Goal: Task Accomplishment & Management: Complete application form

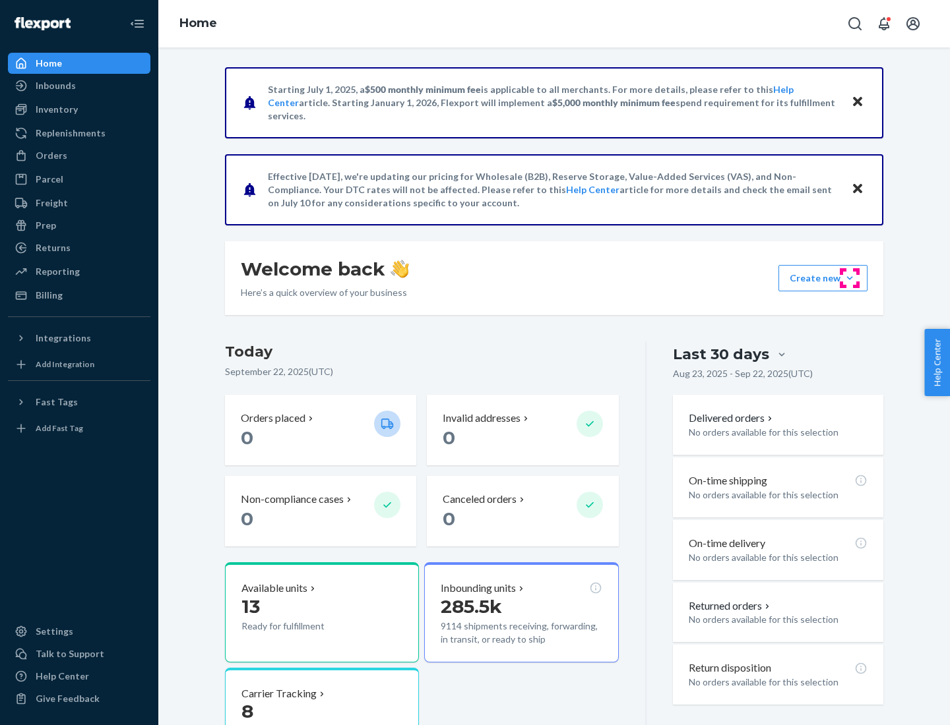
click at [849, 278] on button "Create new Create new inbound Create new order Create new product" at bounding box center [822, 278] width 89 height 26
click at [79, 86] on div "Inbounds" at bounding box center [79, 86] width 140 height 18
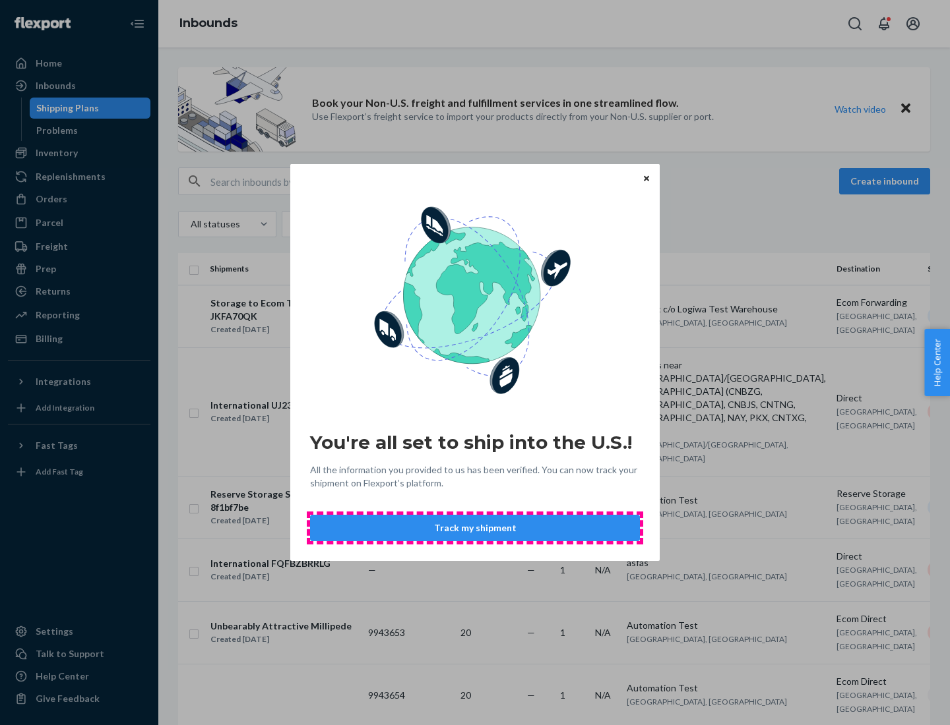
click at [475, 528] on button "Track my shipment" at bounding box center [475, 528] width 330 height 26
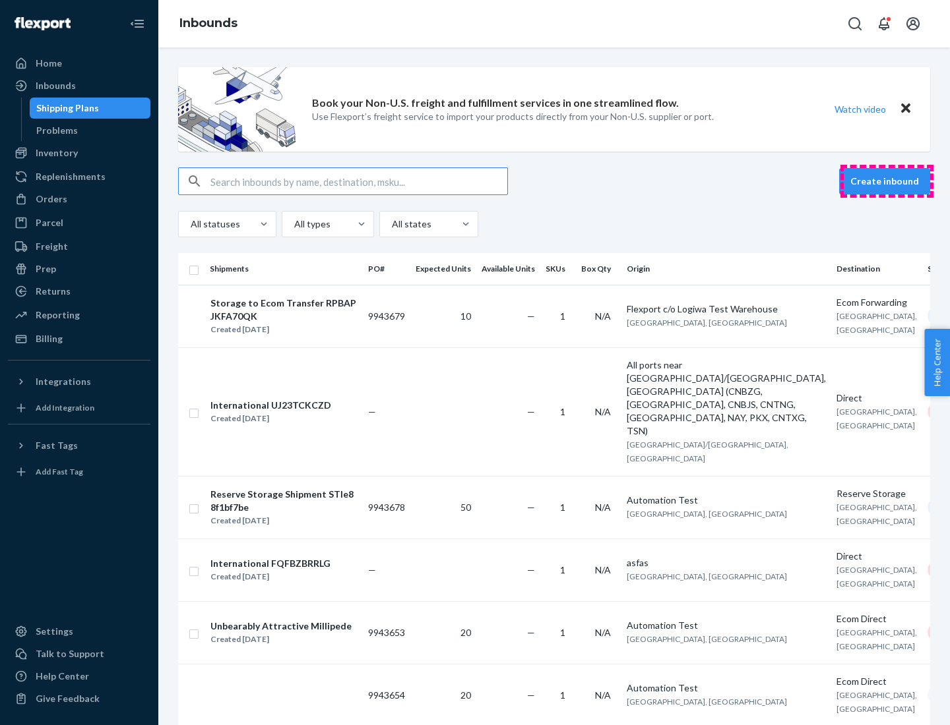
click at [886, 181] on button "Create inbound" at bounding box center [884, 181] width 91 height 26
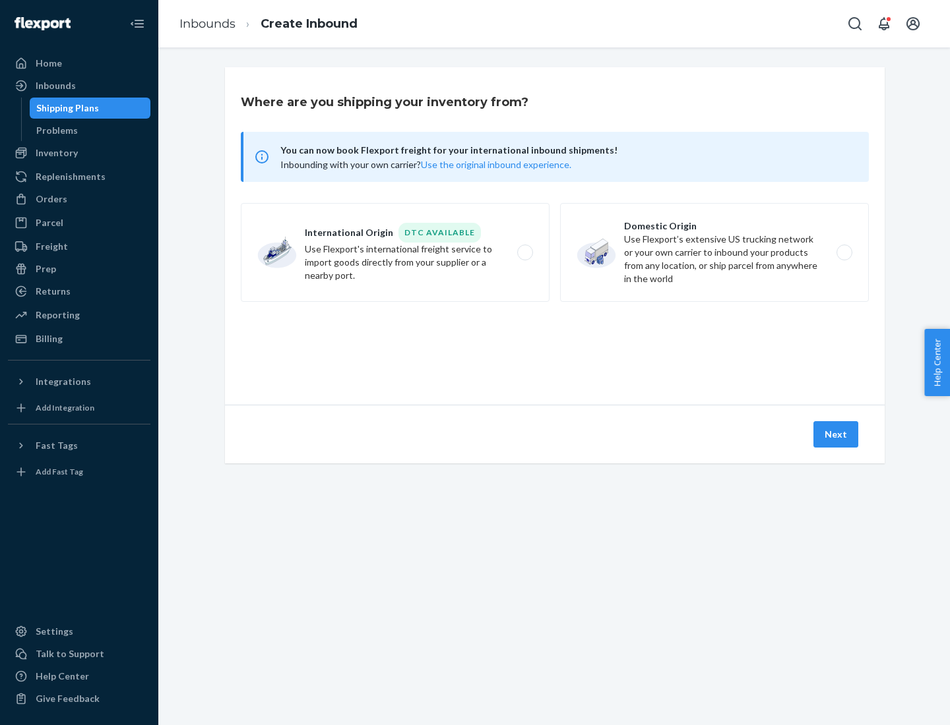
click at [395, 253] on label "International Origin DTC Available Use Flexport's international freight service…" at bounding box center [395, 252] width 309 height 99
click at [524, 253] on input "International Origin DTC Available Use Flexport's international freight service…" at bounding box center [528, 253] width 9 height 9
radio input "true"
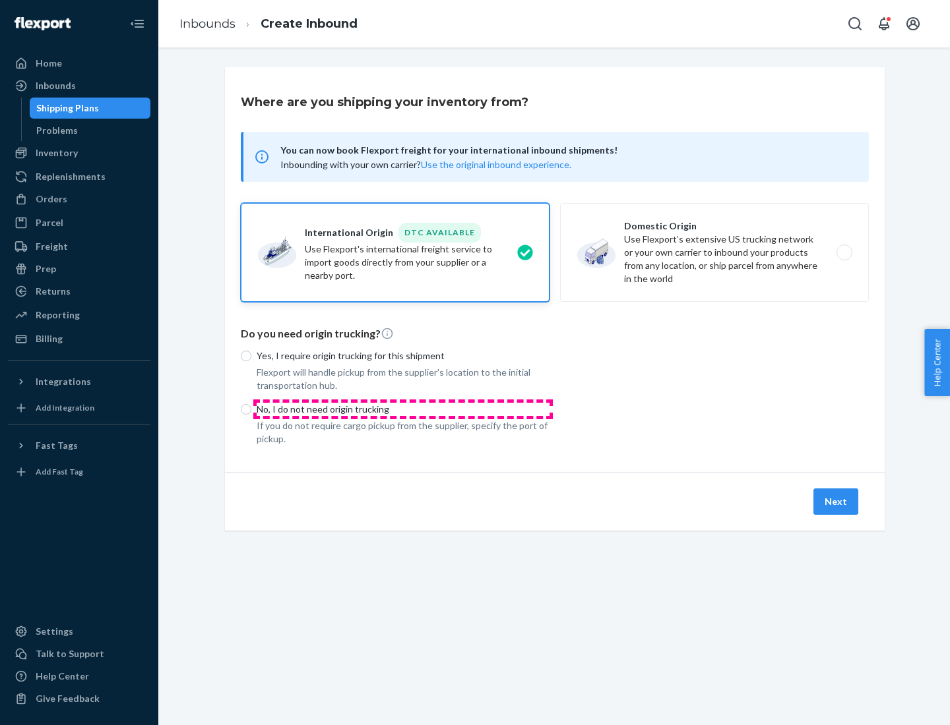
click at [403, 409] on p "No, I do not need origin trucking" at bounding box center [403, 409] width 293 height 13
click at [251, 409] on input "No, I do not need origin trucking" at bounding box center [246, 409] width 11 height 11
radio input "true"
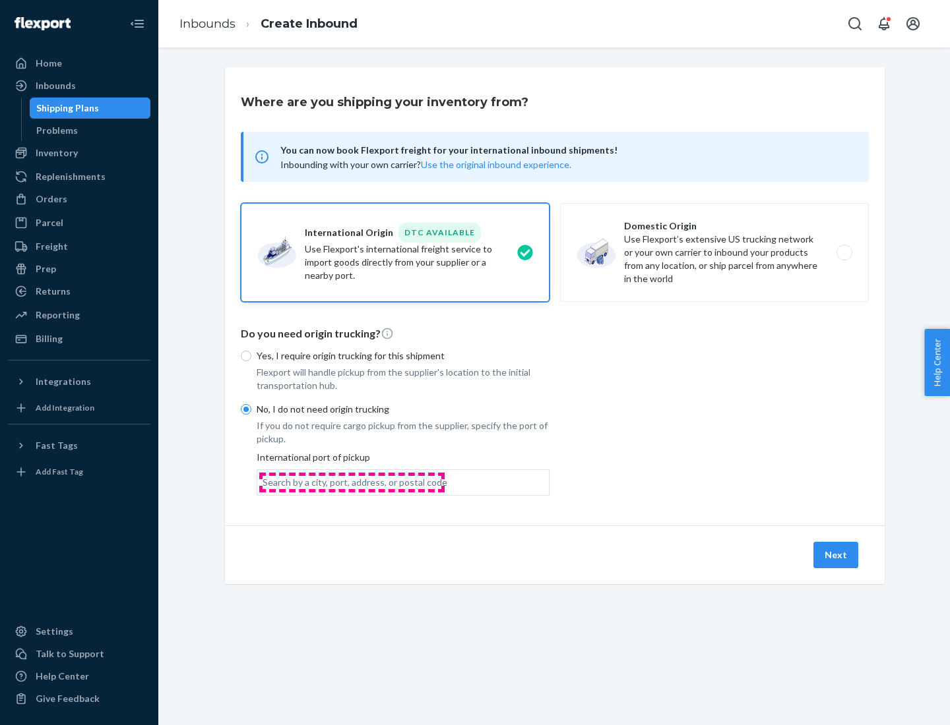
click at [352, 482] on div "Search by a city, port, address, or postal code" at bounding box center [354, 482] width 185 height 13
click at [264, 482] on input "Search by a city, port, address, or postal code" at bounding box center [262, 482] width 1 height 13
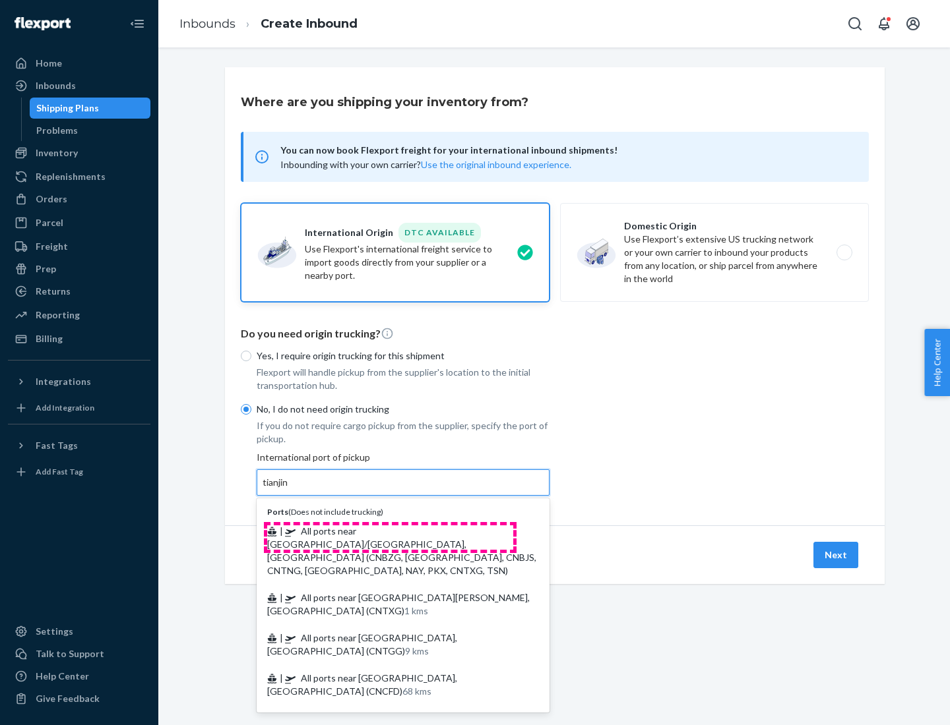
click at [390, 531] on span "| All ports near [GEOGRAPHIC_DATA]/[GEOGRAPHIC_DATA], [GEOGRAPHIC_DATA] (CNBZG,…" at bounding box center [401, 551] width 269 height 51
click at [290, 489] on input "tianjin" at bounding box center [275, 482] width 27 height 13
type input "All ports near [GEOGRAPHIC_DATA]/[GEOGRAPHIC_DATA], [GEOGRAPHIC_DATA] (CNBZG, […"
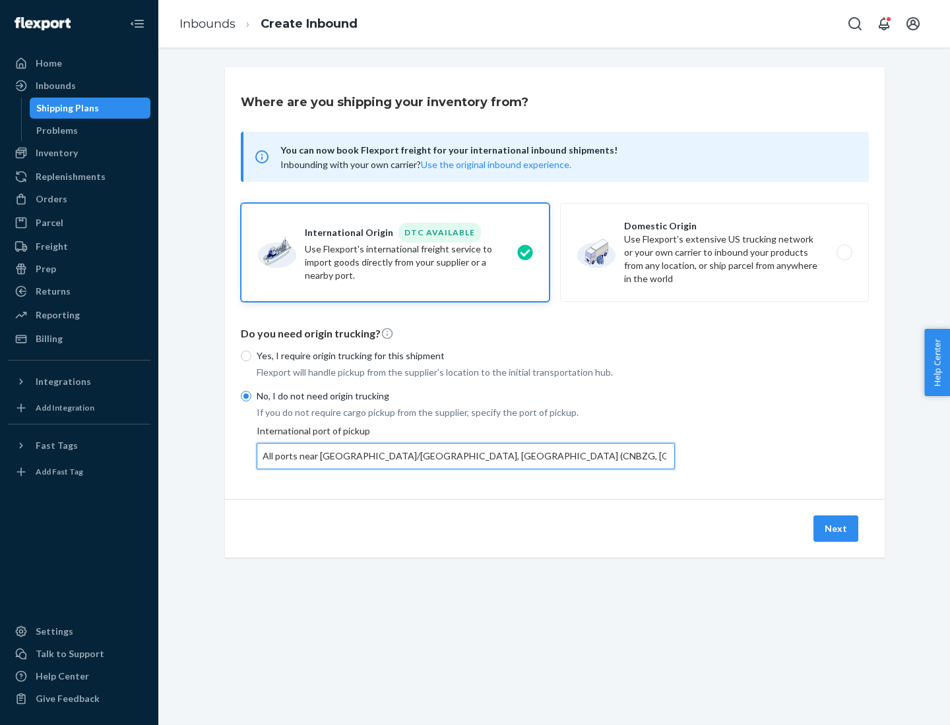
click at [836, 528] on button "Next" at bounding box center [835, 529] width 45 height 26
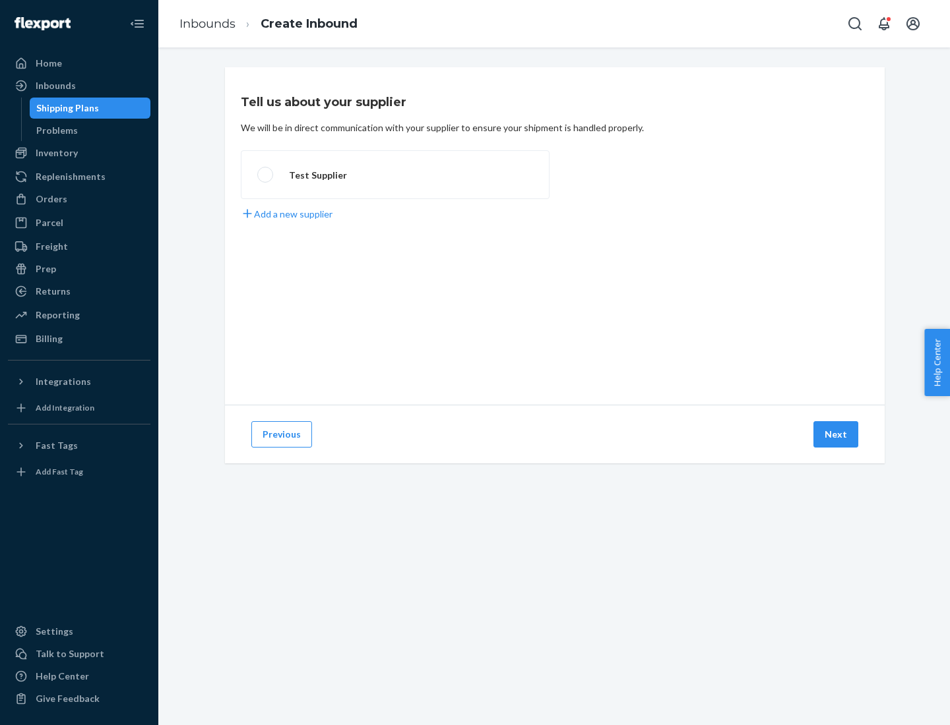
click at [395, 175] on label "Test Supplier" at bounding box center [395, 174] width 309 height 49
click at [266, 175] on input "Test Supplier" at bounding box center [261, 175] width 9 height 9
radio input "true"
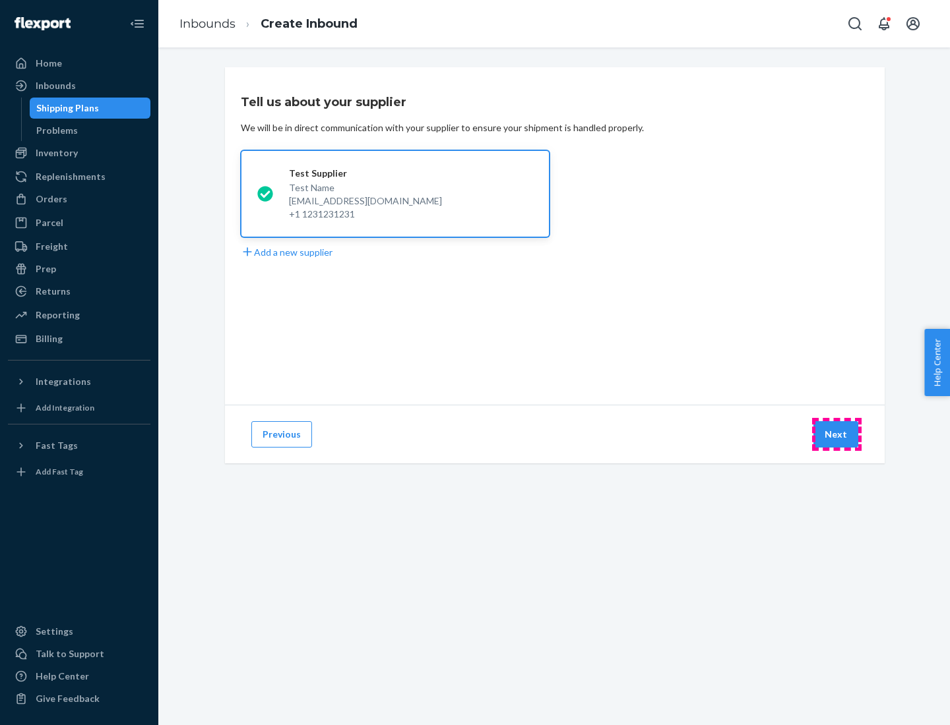
click at [836, 435] on button "Next" at bounding box center [835, 434] width 45 height 26
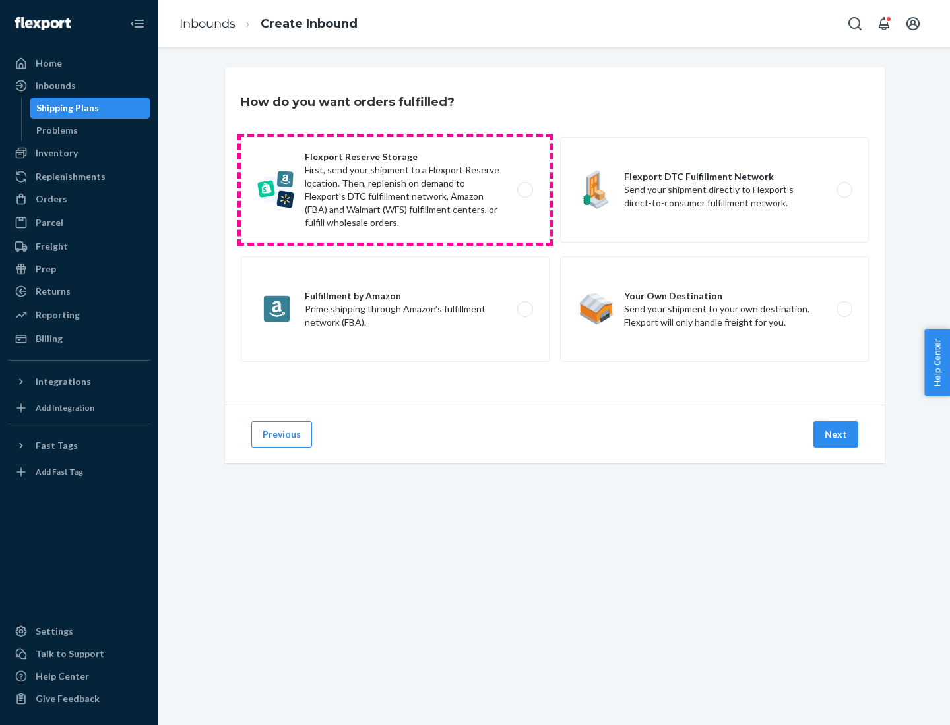
click at [395, 190] on label "Flexport Reserve Storage First, send your shipment to a Flexport Reserve locati…" at bounding box center [395, 190] width 309 height 106
click at [524, 190] on input "Flexport Reserve Storage First, send your shipment to a Flexport Reserve locati…" at bounding box center [528, 190] width 9 height 9
radio input "true"
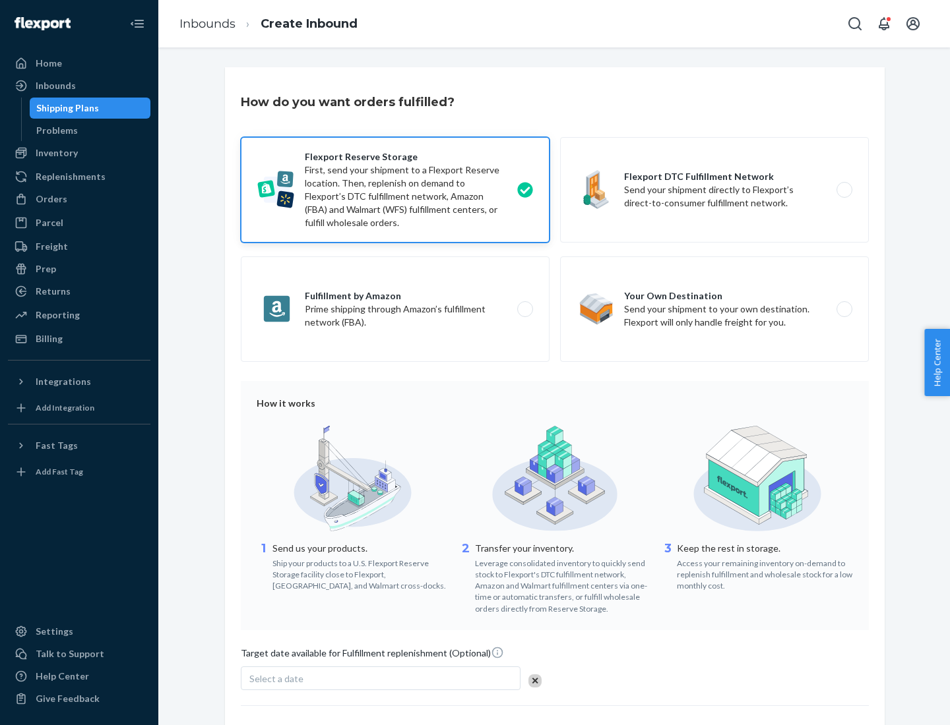
scroll to position [108, 0]
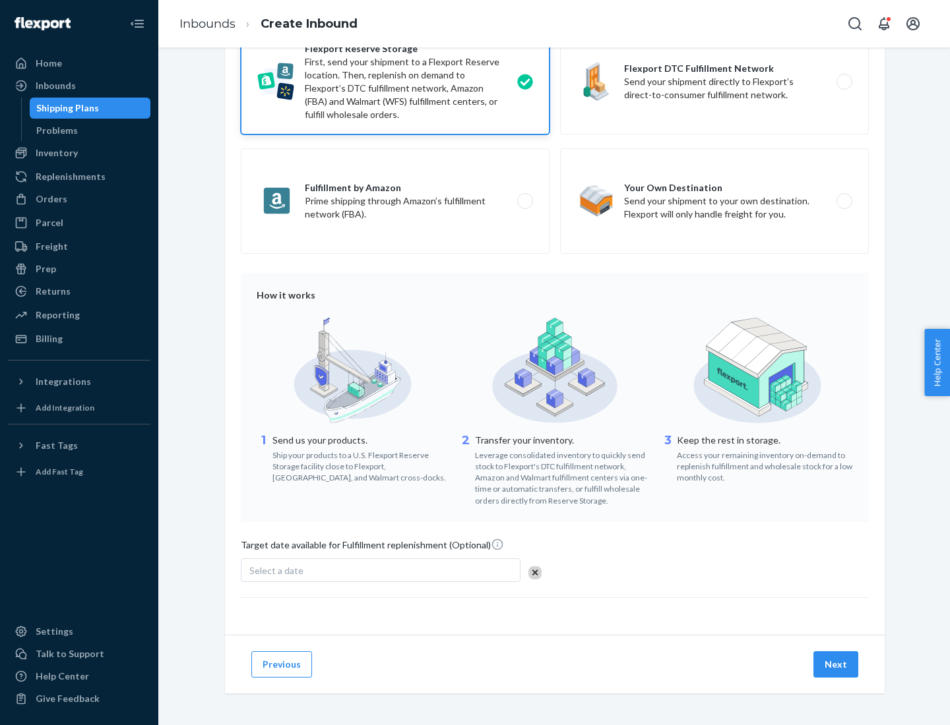
click at [836, 664] on button "Next" at bounding box center [835, 665] width 45 height 26
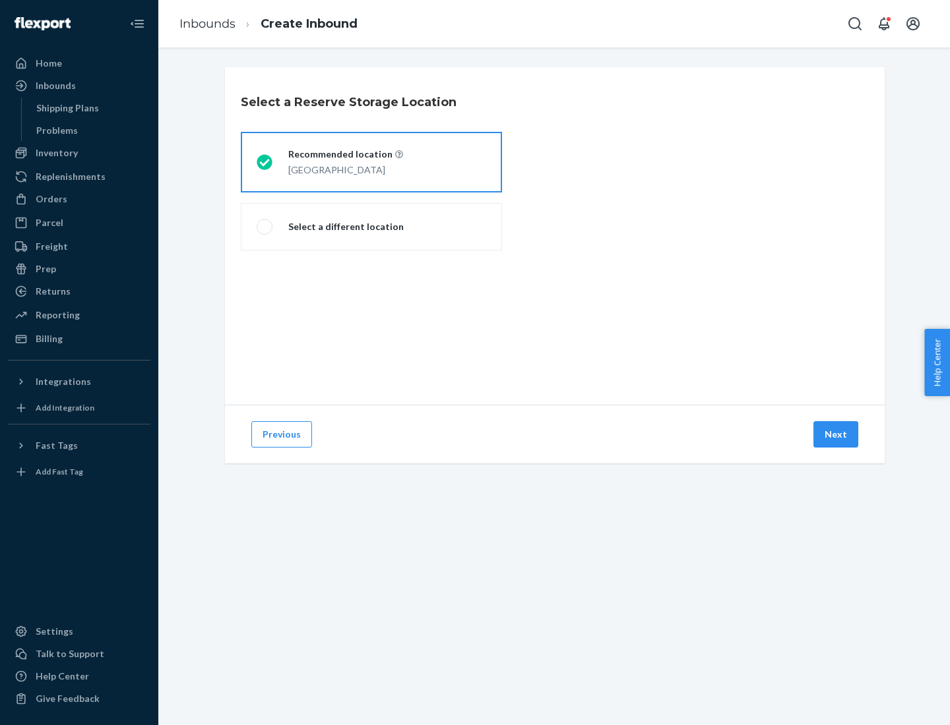
click at [371, 162] on div "[GEOGRAPHIC_DATA]" at bounding box center [345, 169] width 115 height 16
click at [265, 162] on input "Recommended location [GEOGRAPHIC_DATA]" at bounding box center [261, 162] width 9 height 9
click at [836, 435] on button "Next" at bounding box center [835, 434] width 45 height 26
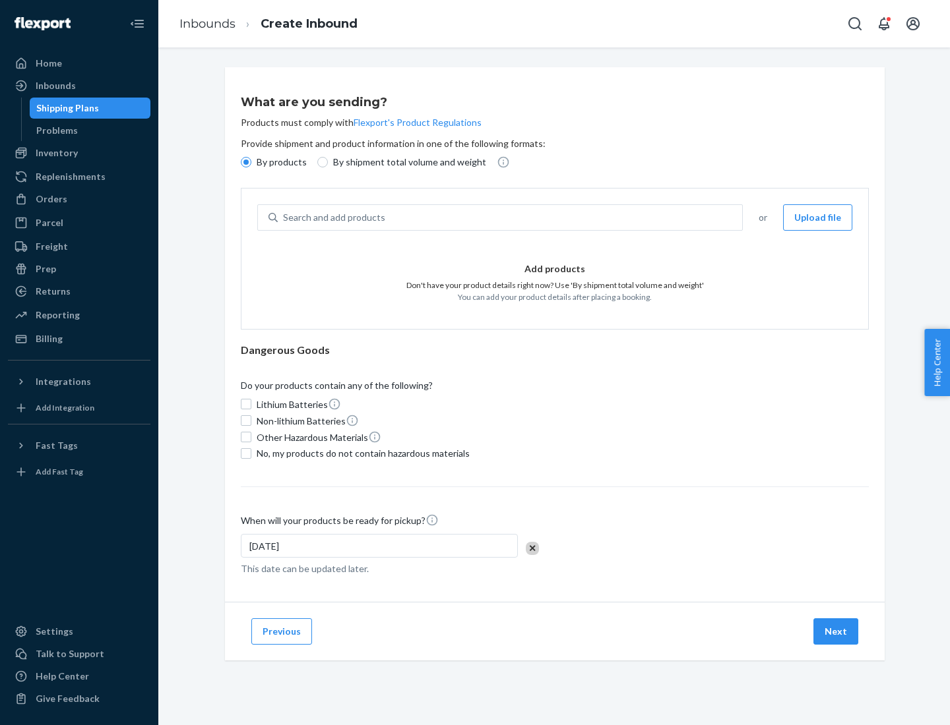
click at [510, 218] on div "Search and add products" at bounding box center [510, 218] width 464 height 24
click at [284, 218] on input "Search and add products" at bounding box center [283, 217] width 1 height 13
click at [321, 162] on input "By shipment total volume and weight" at bounding box center [322, 162] width 11 height 11
radio input "true"
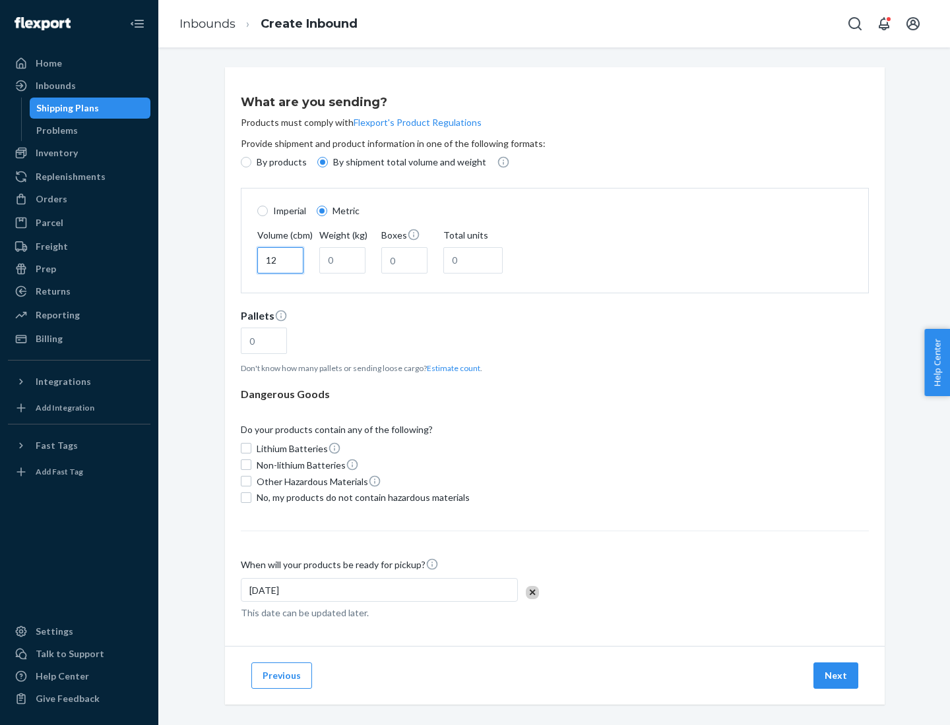
type input "12"
type input "22"
type input "222"
type input "121"
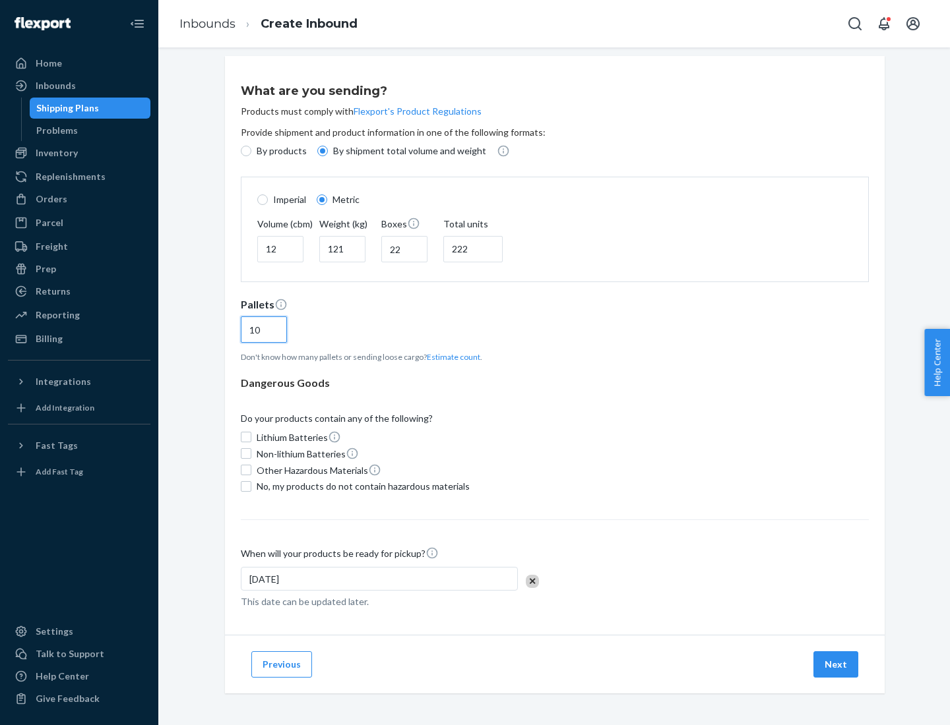
type input "10"
click at [361, 486] on span "No, my products do not contain hazardous materials" at bounding box center [363, 486] width 213 height 13
click at [251, 486] on input "No, my products do not contain hazardous materials" at bounding box center [246, 486] width 11 height 11
checkbox input "true"
click at [836, 664] on button "Next" at bounding box center [835, 665] width 45 height 26
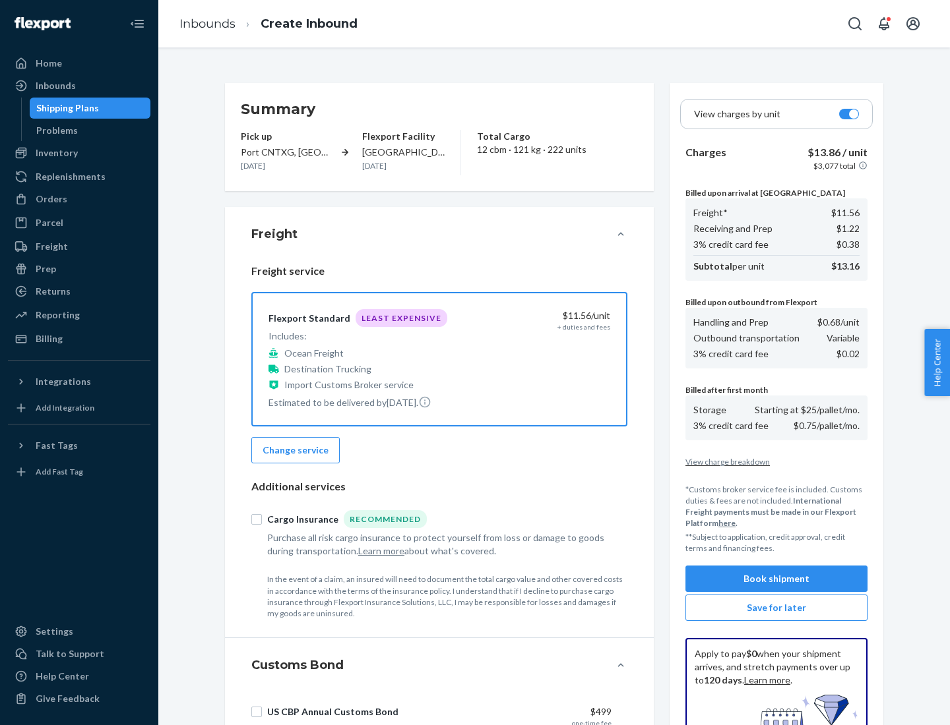
scroll to position [193, 0]
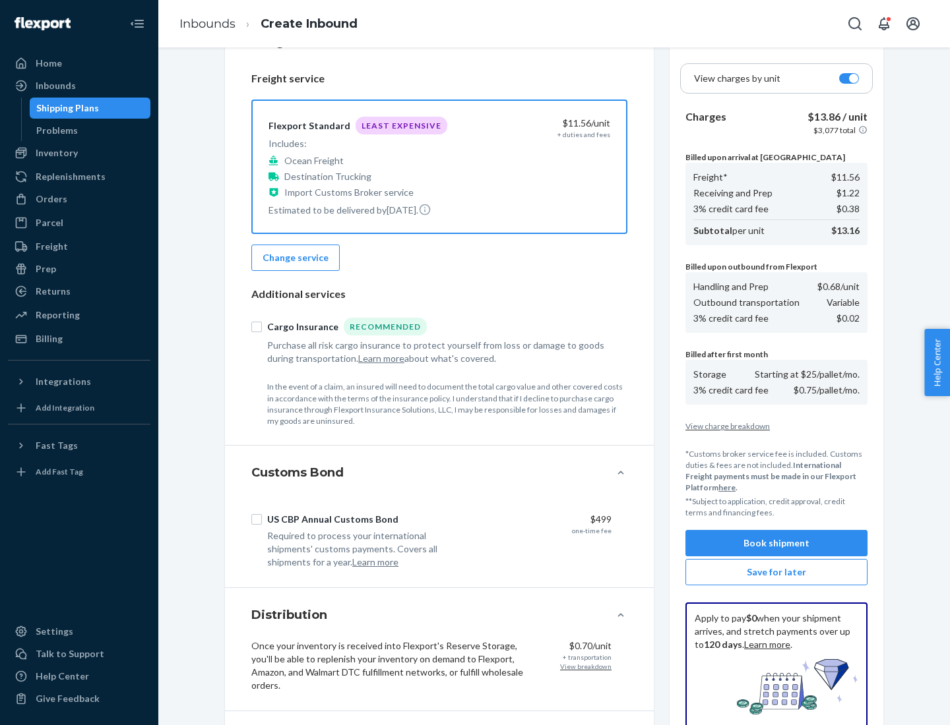
click at [776, 543] on button "Book shipment" at bounding box center [776, 543] width 182 height 26
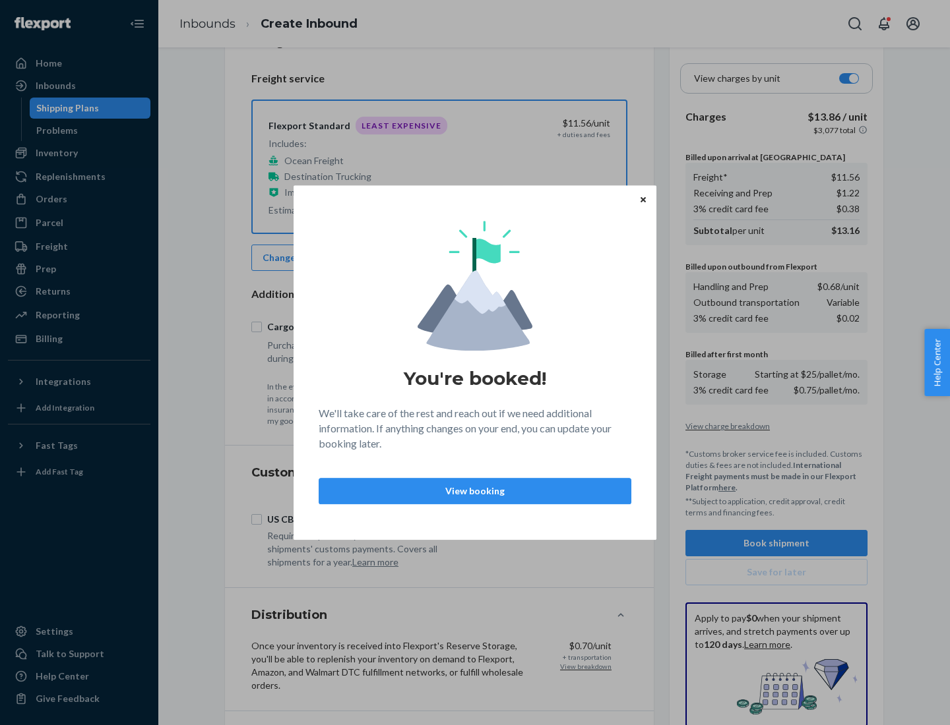
click at [475, 491] on p "View booking" at bounding box center [475, 491] width 290 height 13
